Goal: Task Accomplishment & Management: Use online tool/utility

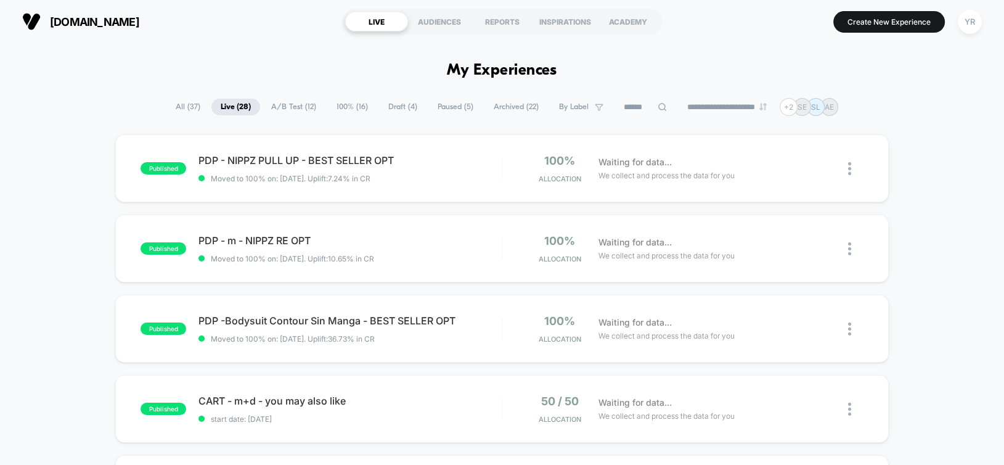
click at [623, 102] on input at bounding box center [646, 107] width 62 height 15
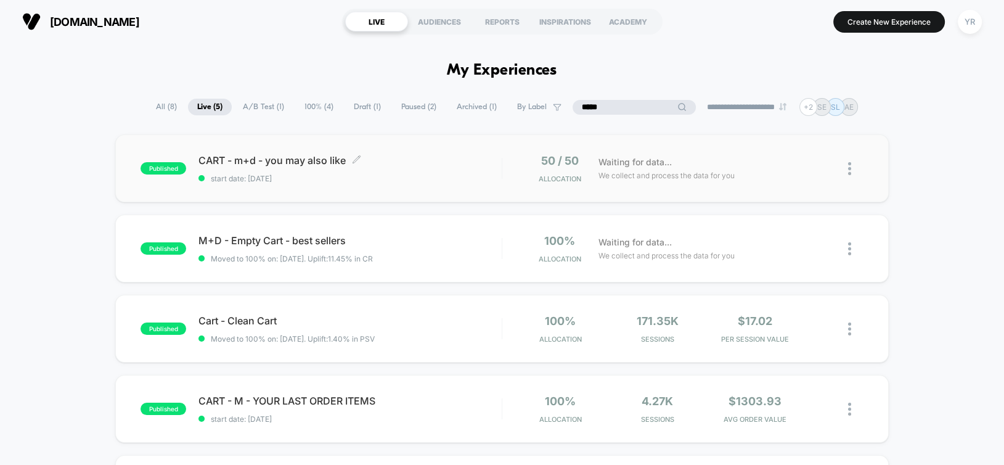
type input "*****"
click at [431, 159] on span "CART - m+d - you may also like Click to edit experience details" at bounding box center [350, 160] width 303 height 12
